Goal: Information Seeking & Learning: Learn about a topic

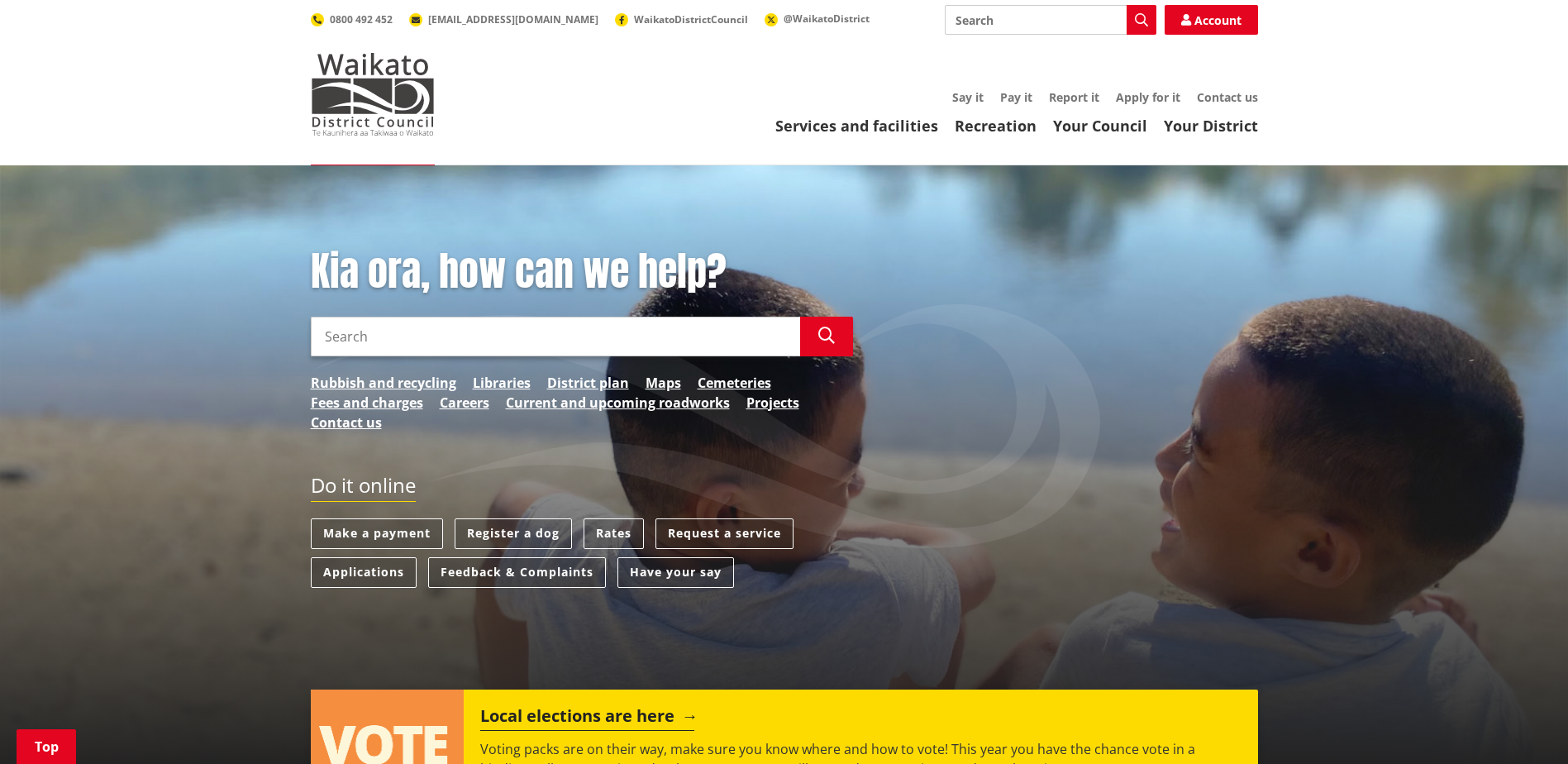
scroll to position [331, 0]
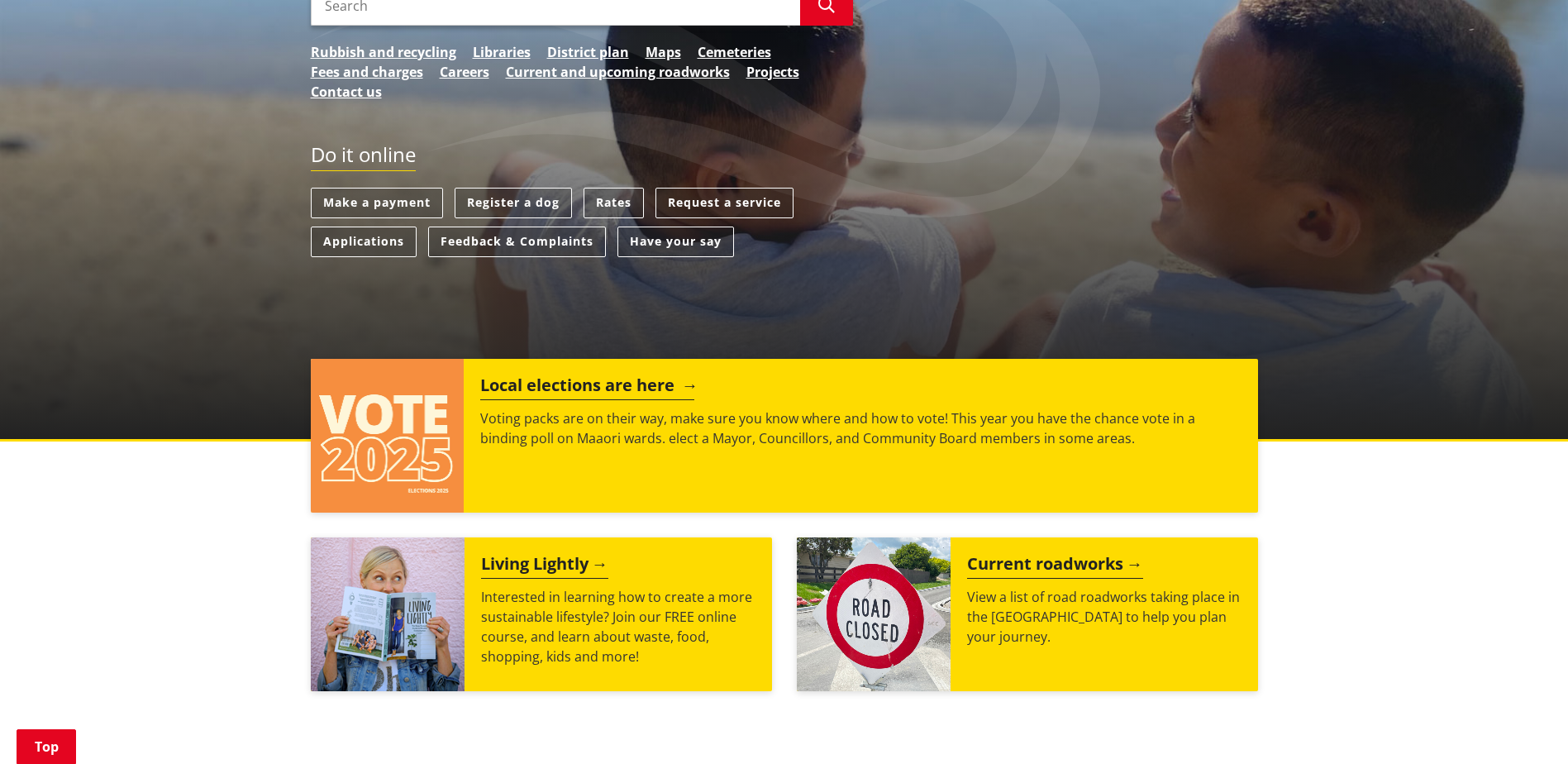
click at [574, 378] on h2 "Local elections are here" at bounding box center [588, 387] width 214 height 24
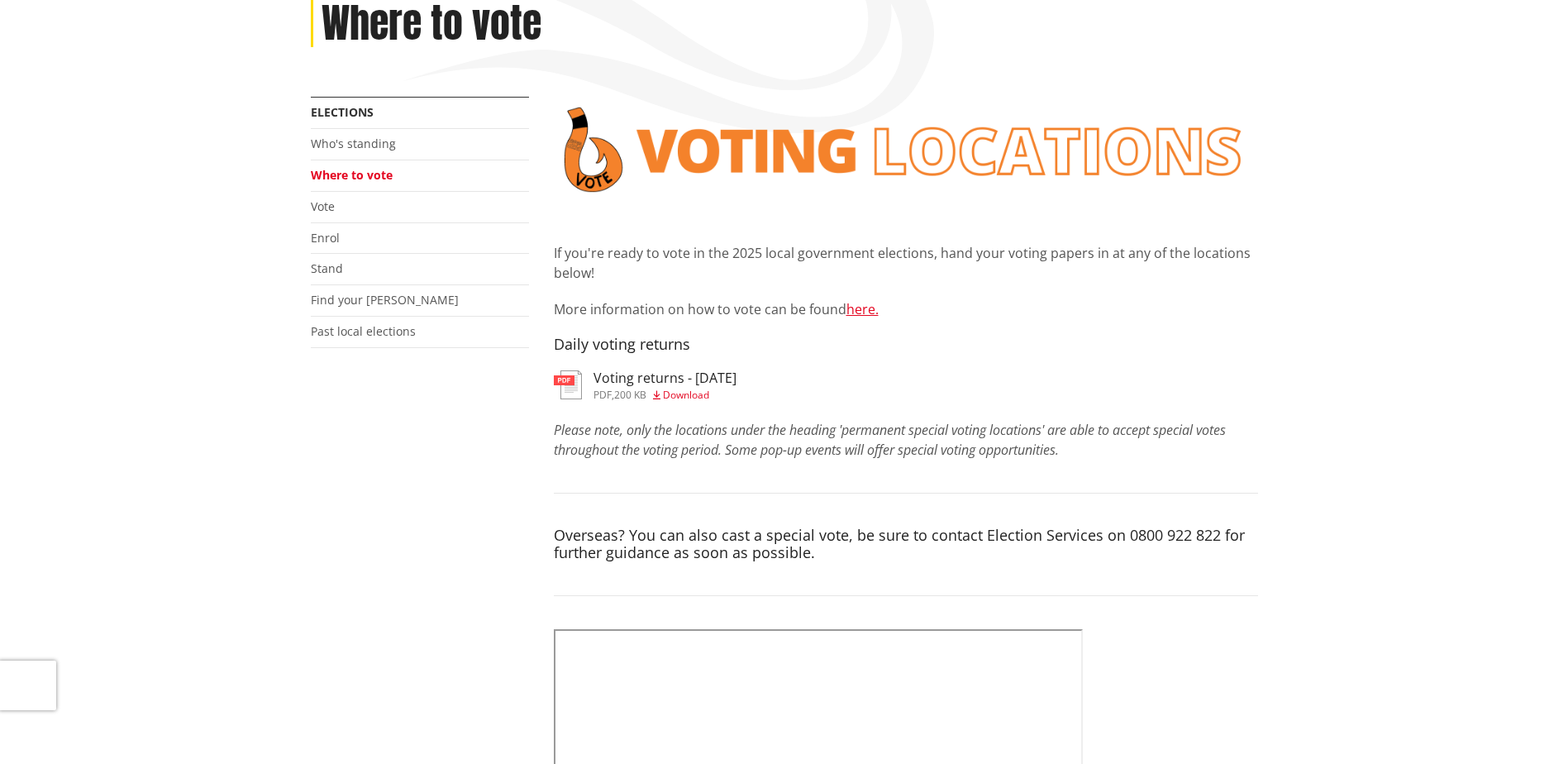
scroll to position [248, 0]
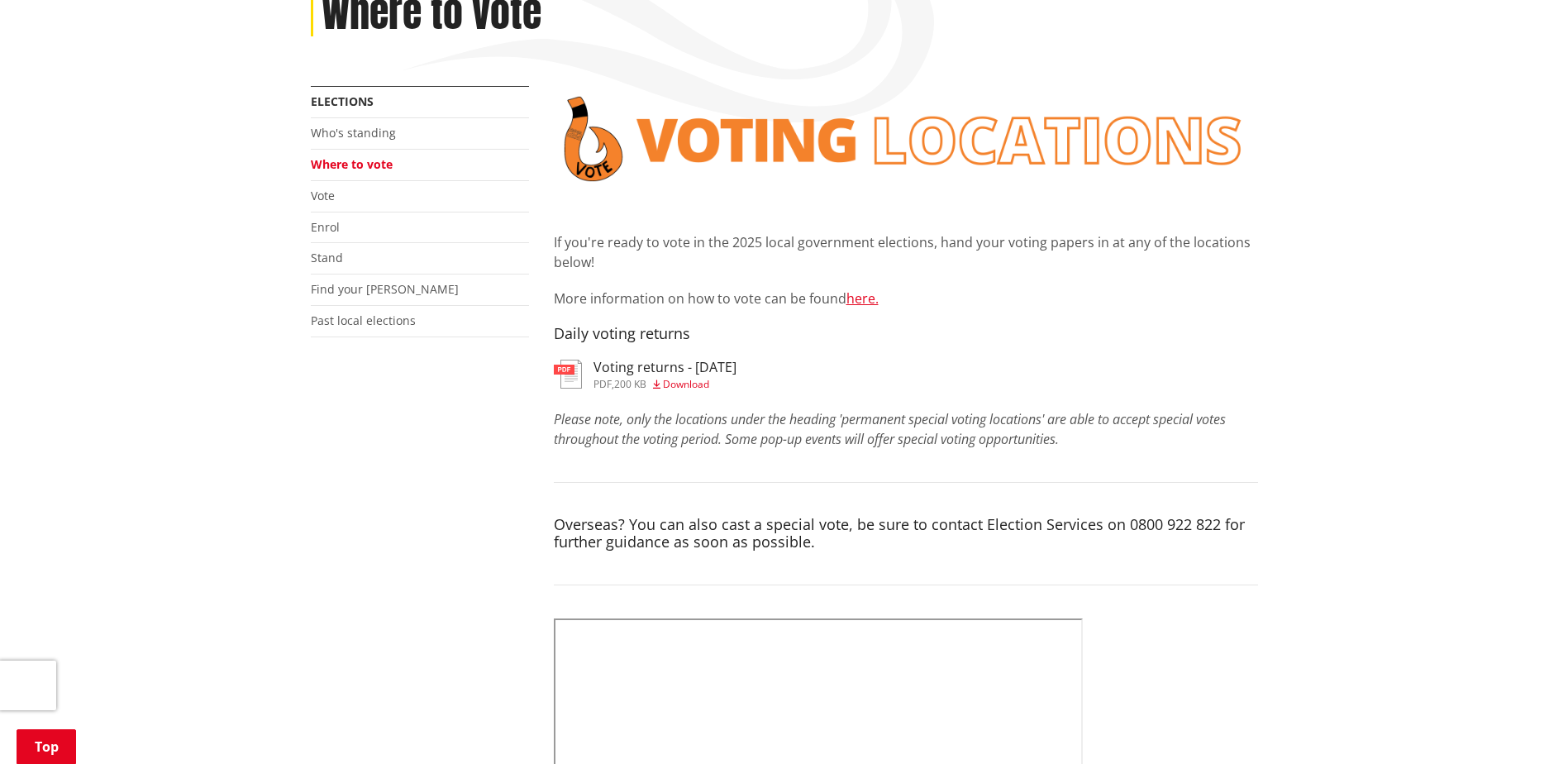
click at [642, 367] on h3 "Voting returns - 1/10/2025" at bounding box center [665, 367] width 143 height 16
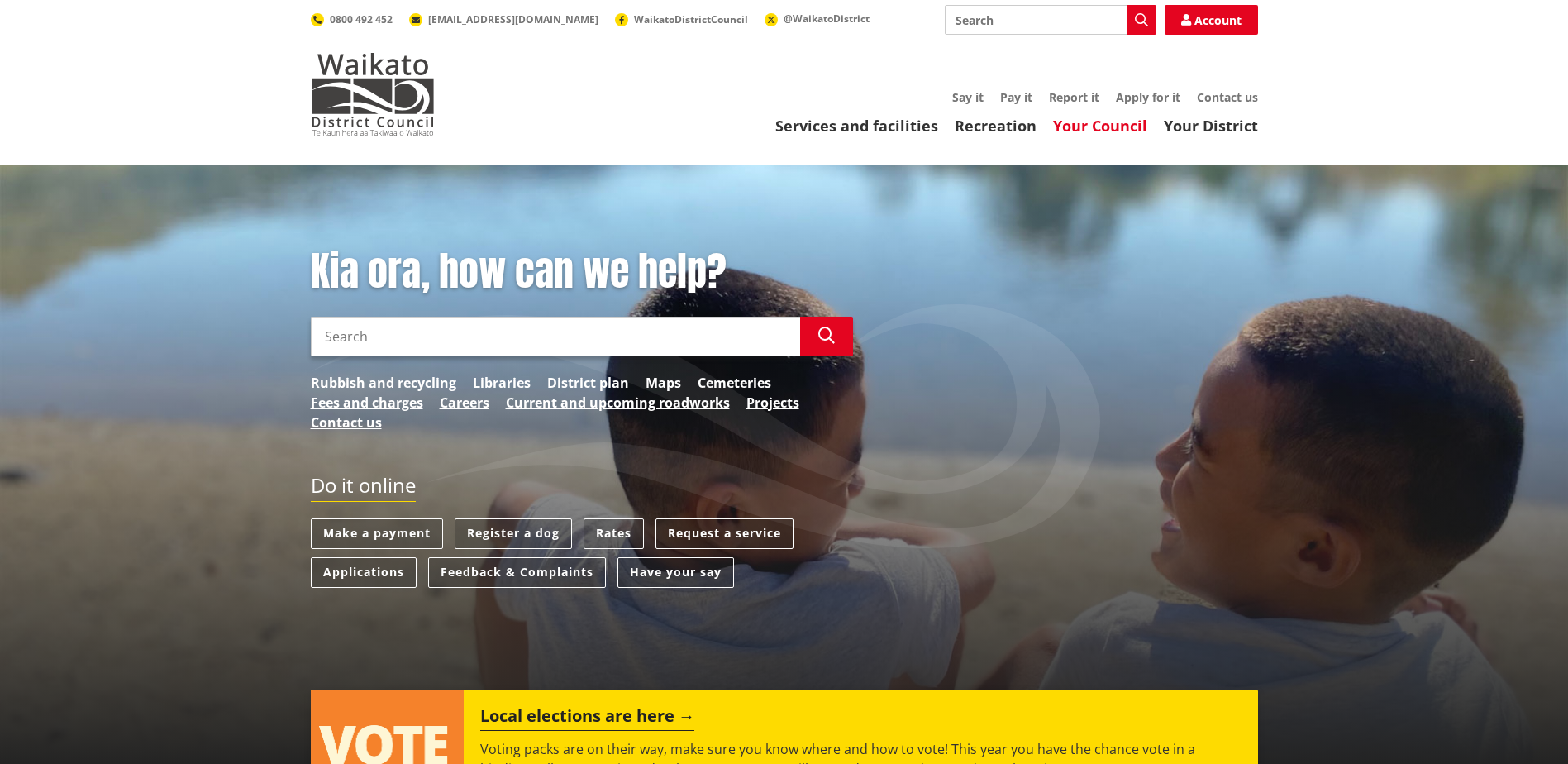
click at [1116, 130] on link "Your Council" at bounding box center [1100, 126] width 94 height 20
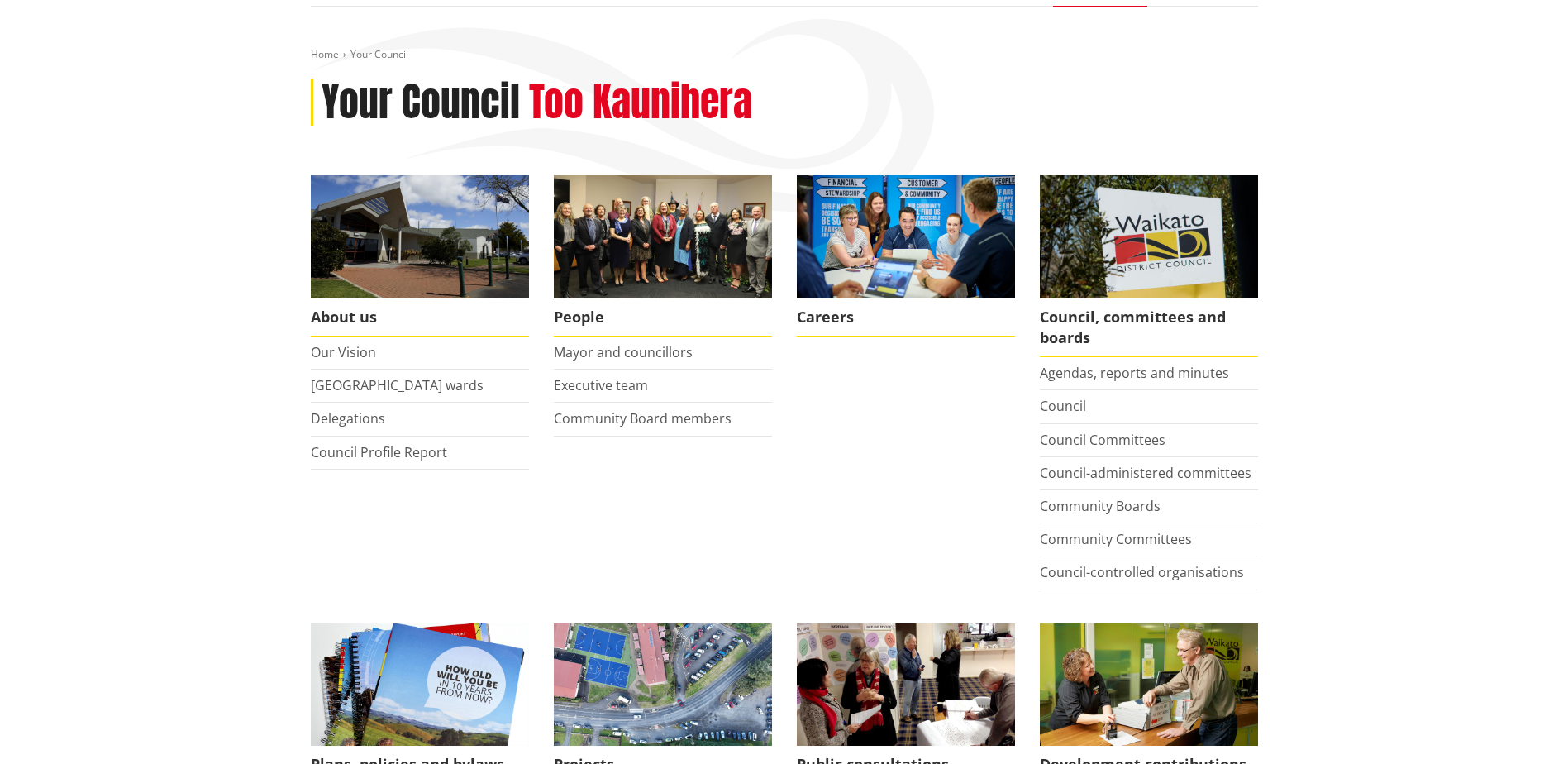
scroll to position [165, 0]
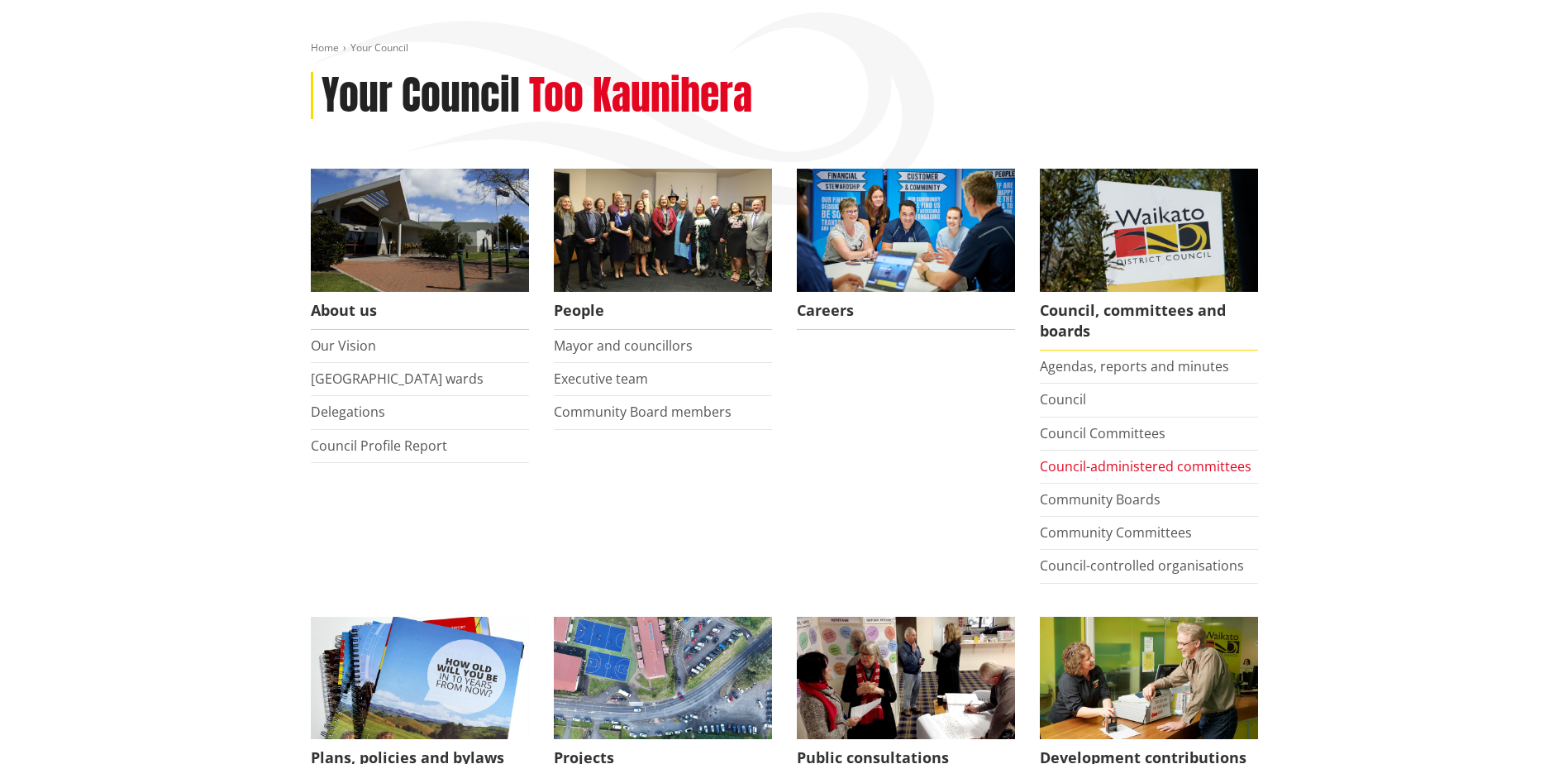
click at [1097, 472] on link "Council-administered committees" at bounding box center [1145, 466] width 212 height 19
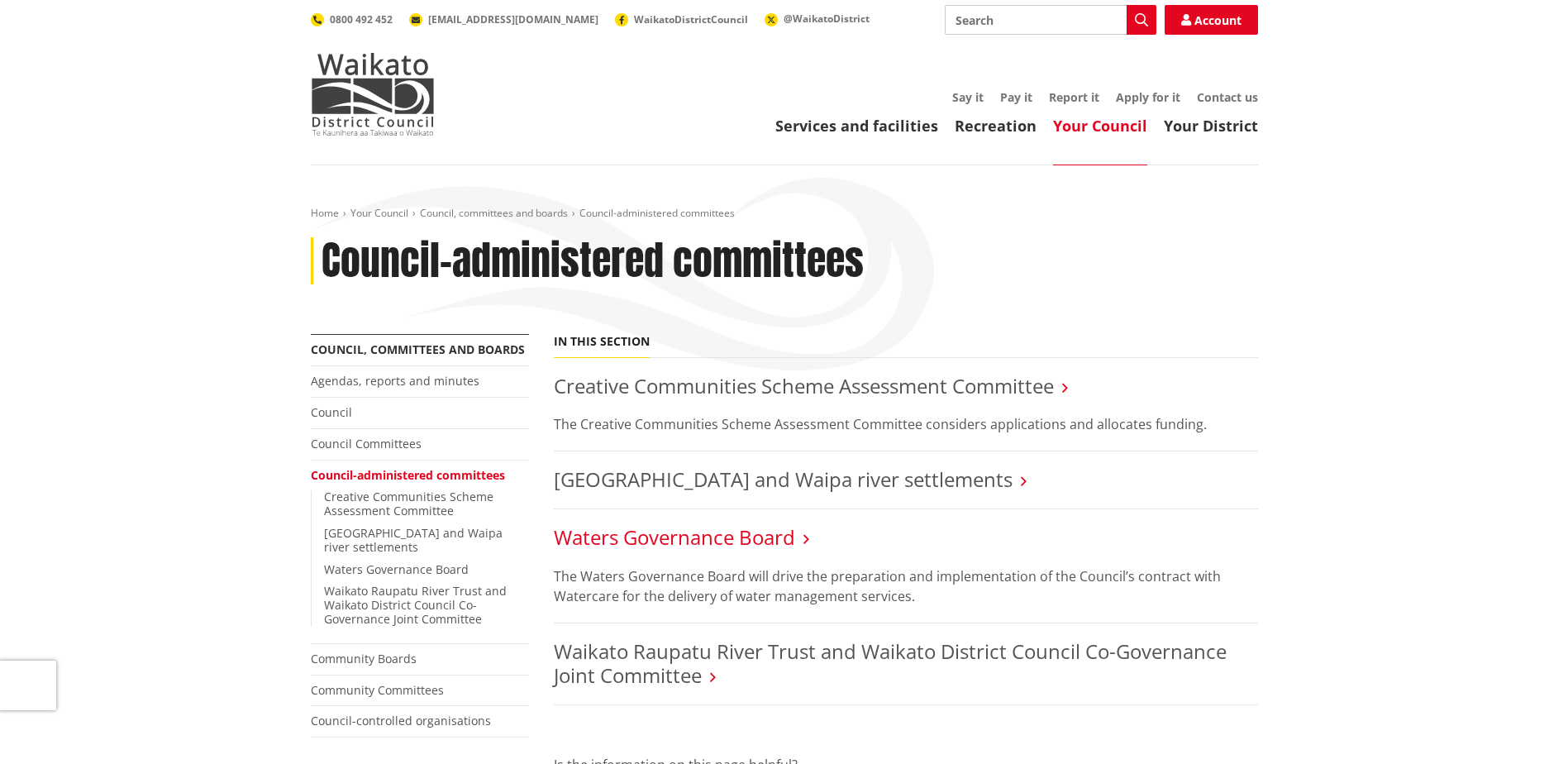
click at [701, 533] on link "Waters Governance Board" at bounding box center [674, 537] width 241 height 27
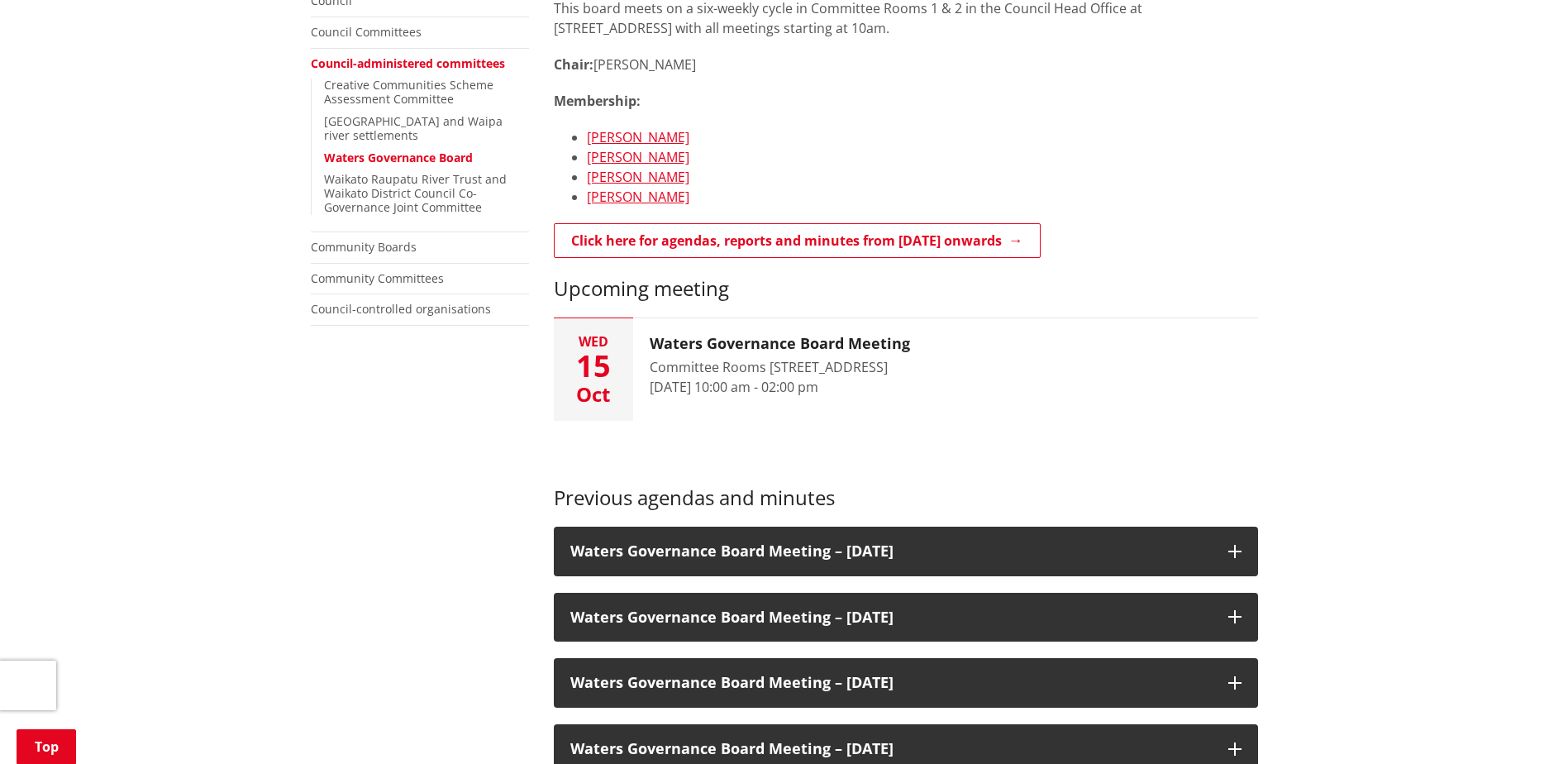
scroll to position [413, 0]
